Goal: Transaction & Acquisition: Download file/media

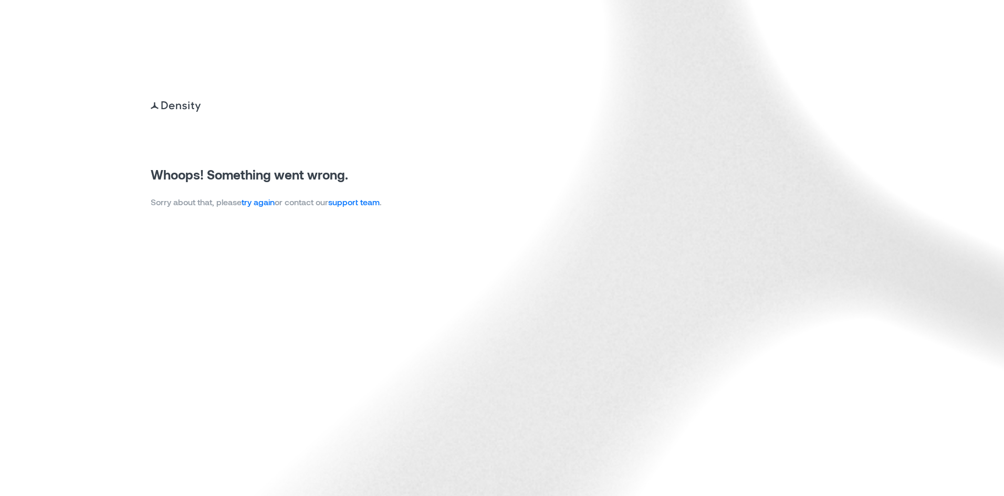
click at [272, 202] on link "try again" at bounding box center [258, 202] width 33 height 10
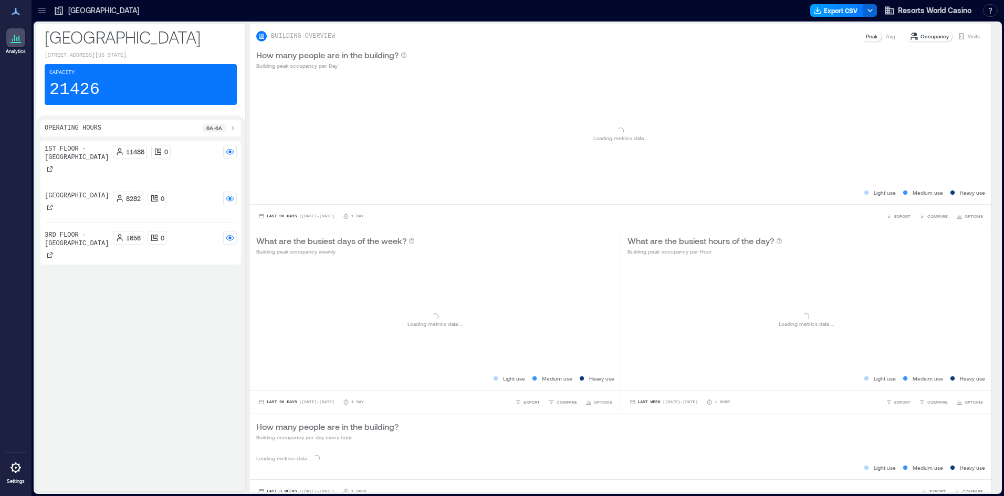
click at [839, 9] on button "Export CSV" at bounding box center [837, 10] width 54 height 13
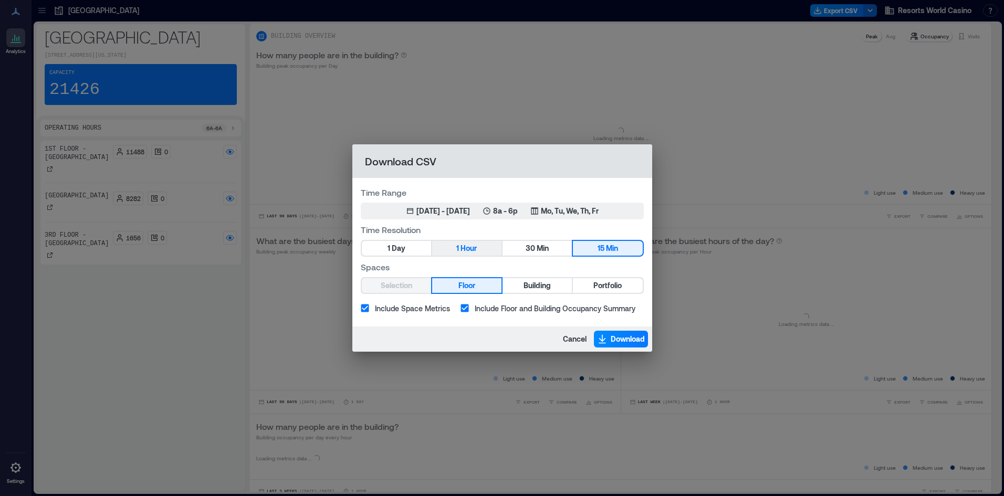
click at [464, 250] on span "Hour" at bounding box center [469, 248] width 16 height 13
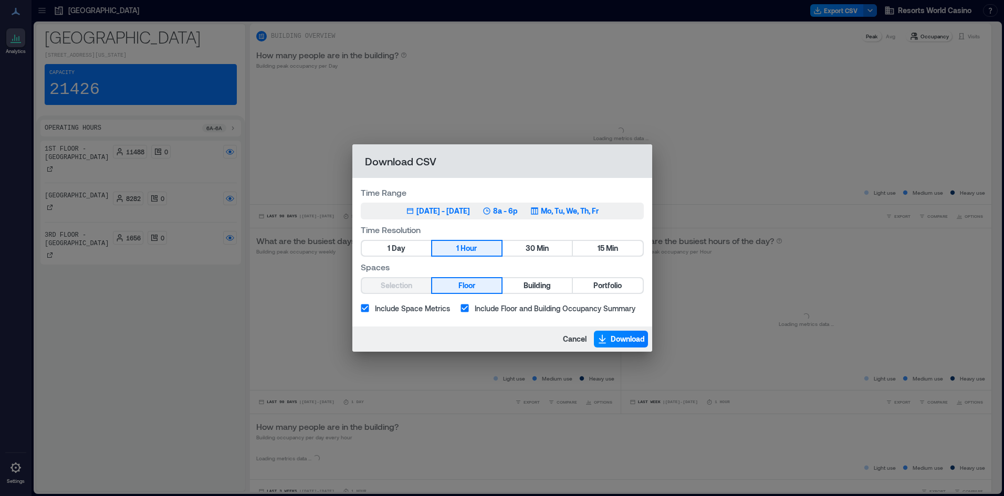
click at [518, 207] on p "8a - 6p" at bounding box center [505, 211] width 25 height 11
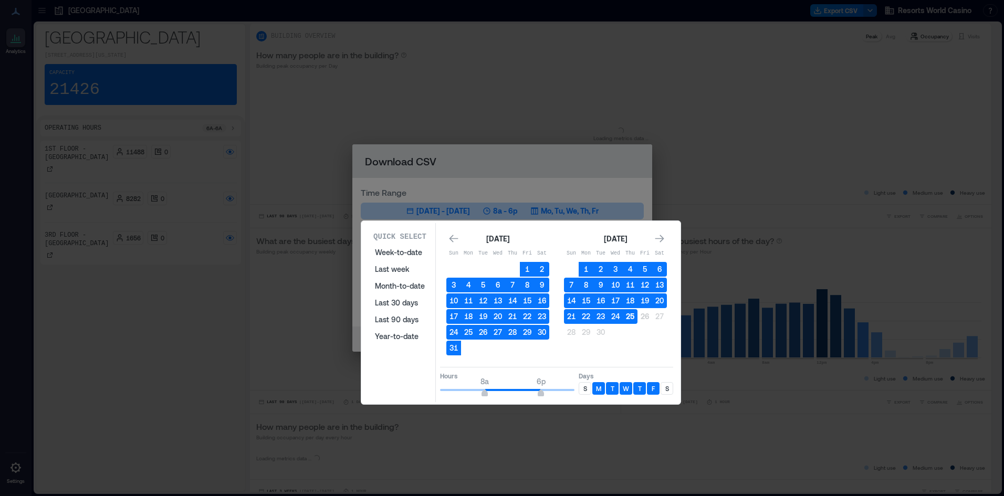
click at [627, 313] on button "25" at bounding box center [630, 316] width 15 height 15
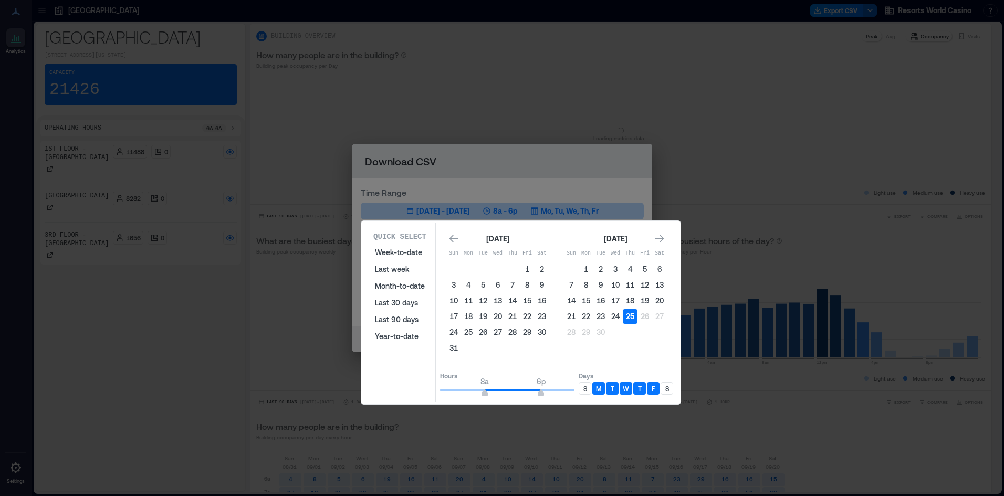
click at [632, 318] on button "25" at bounding box center [630, 316] width 15 height 15
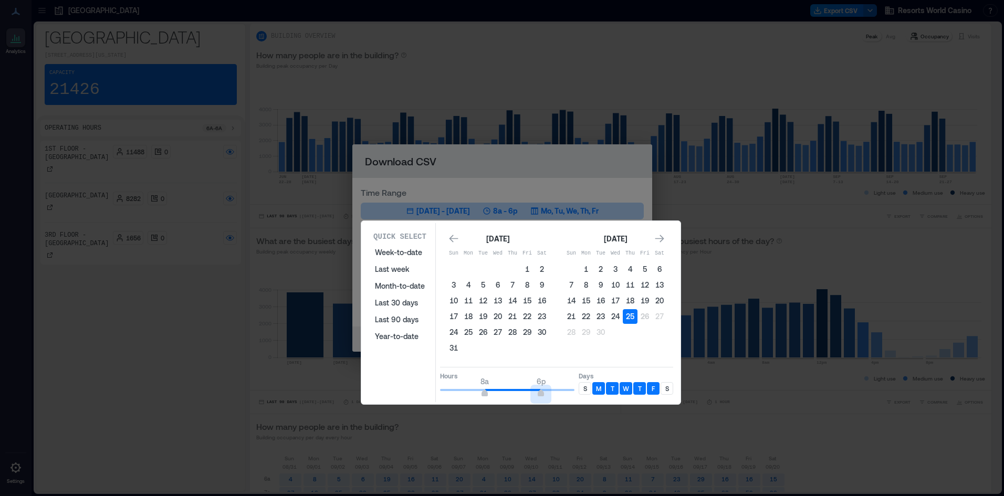
drag, startPoint x: 539, startPoint y: 396, endPoint x: 663, endPoint y: 398, distance: 123.5
click at [0, 496] on div "Quick Select Week-to-date Last week Month-to-date Last 30 days Last 90 days Yea…" at bounding box center [0, 496] width 0 height 0
type input "**"
type input "*"
drag, startPoint x: 272, startPoint y: 391, endPoint x: 639, endPoint y: 384, distance: 366.7
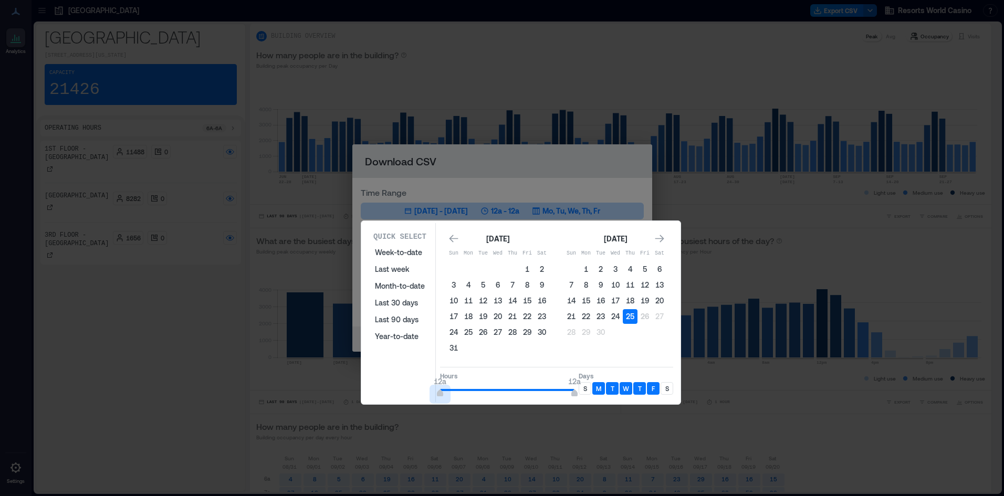
click at [0, 496] on div "Quick Select Week-to-date Last week Month-to-date Last 30 days Last 90 days Yea…" at bounding box center [0, 496] width 0 height 0
click at [585, 389] on p "S" at bounding box center [586, 388] width 4 height 8
click at [671, 388] on div "S" at bounding box center [667, 388] width 13 height 13
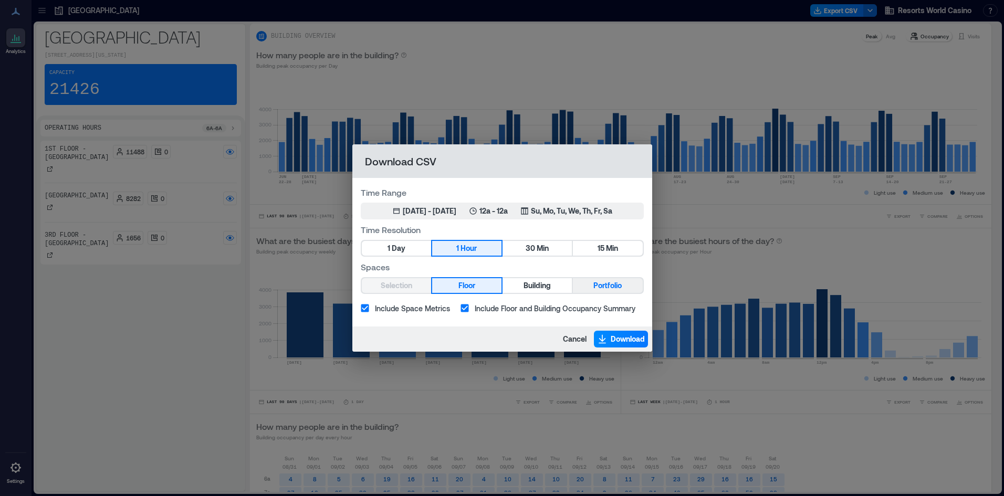
click at [609, 283] on span "Portfolio" at bounding box center [608, 285] width 28 height 13
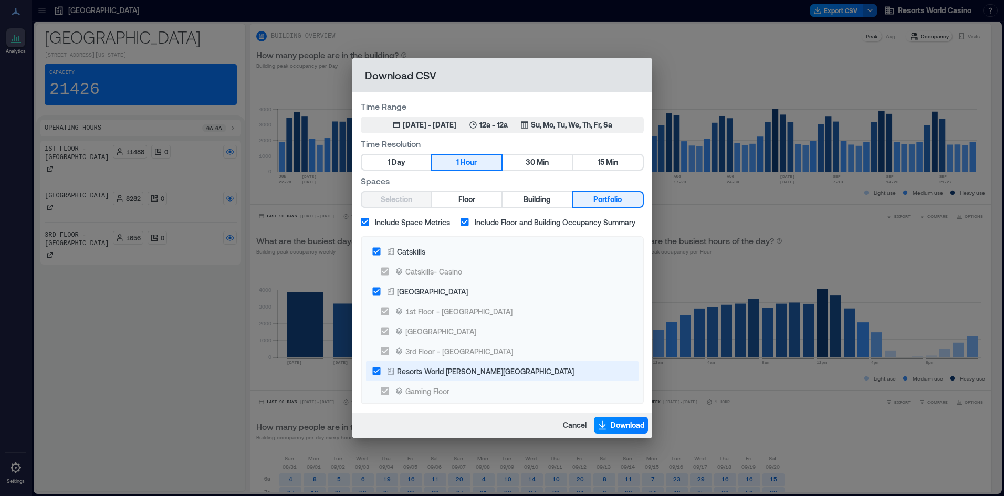
click at [415, 248] on div "Catskills" at bounding box center [411, 251] width 28 height 11
click at [458, 363] on label "Resorts World [PERSON_NAME][GEOGRAPHIC_DATA]" at bounding box center [495, 371] width 257 height 20
click at [607, 424] on button "Download" at bounding box center [621, 425] width 54 height 17
